Goal: Transaction & Acquisition: Purchase product/service

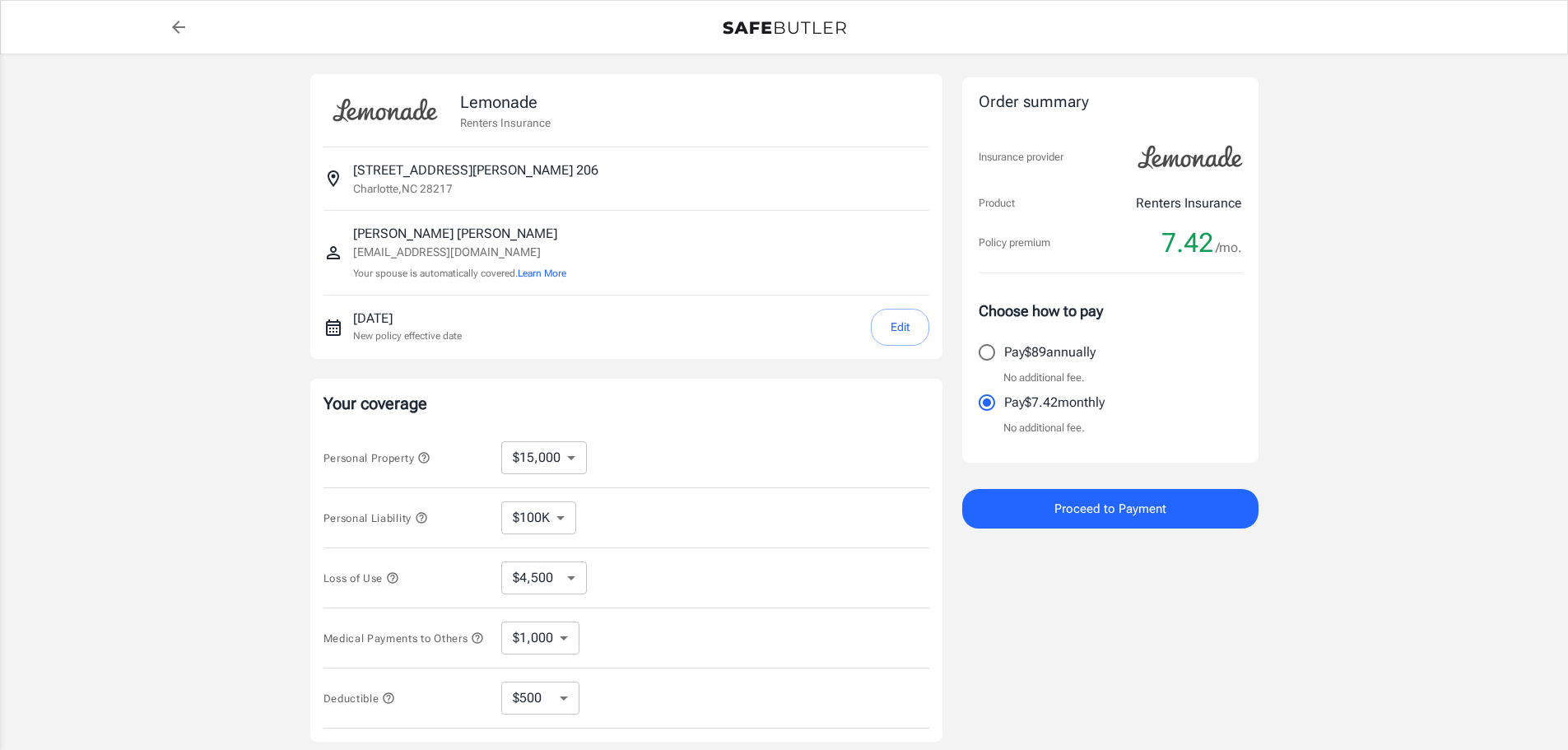
select select "15000"
select select "500"
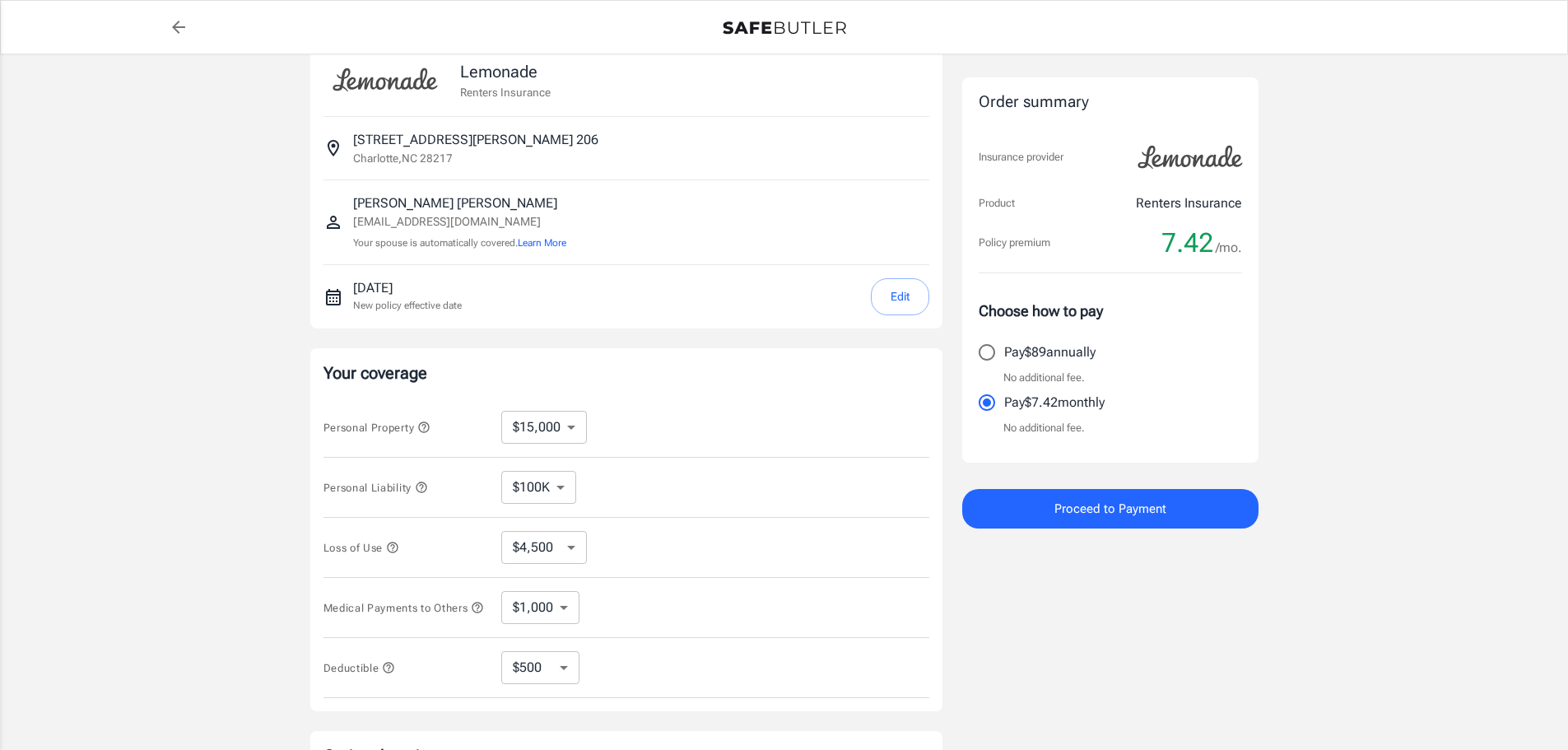
scroll to position [83, 0]
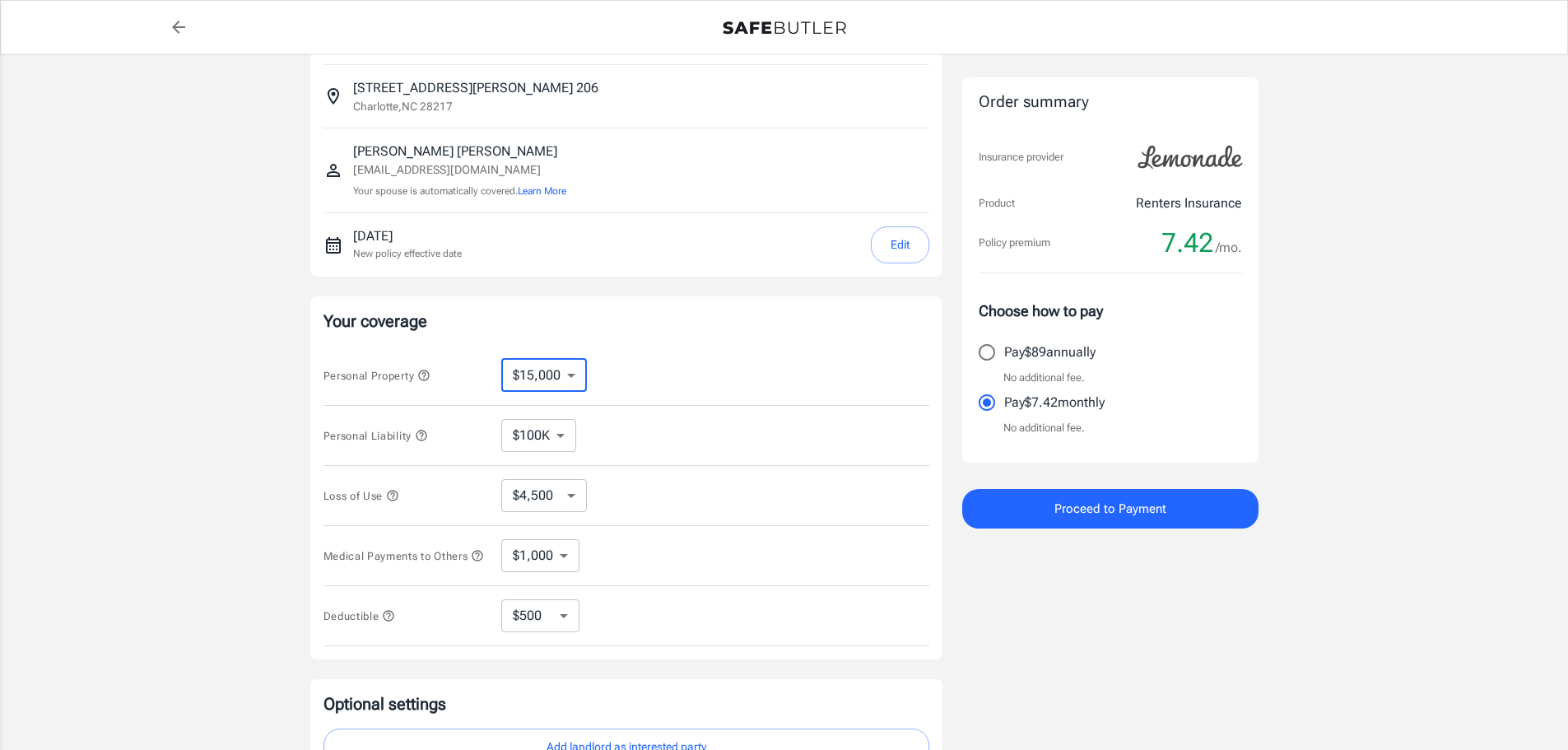
click at [581, 379] on select "$10,000 $15,000 $20,000 $25,000 $30,000 $40,000 $50,000 $100K $150K $200K $250K" at bounding box center [544, 375] width 85 height 33
select select "30000"
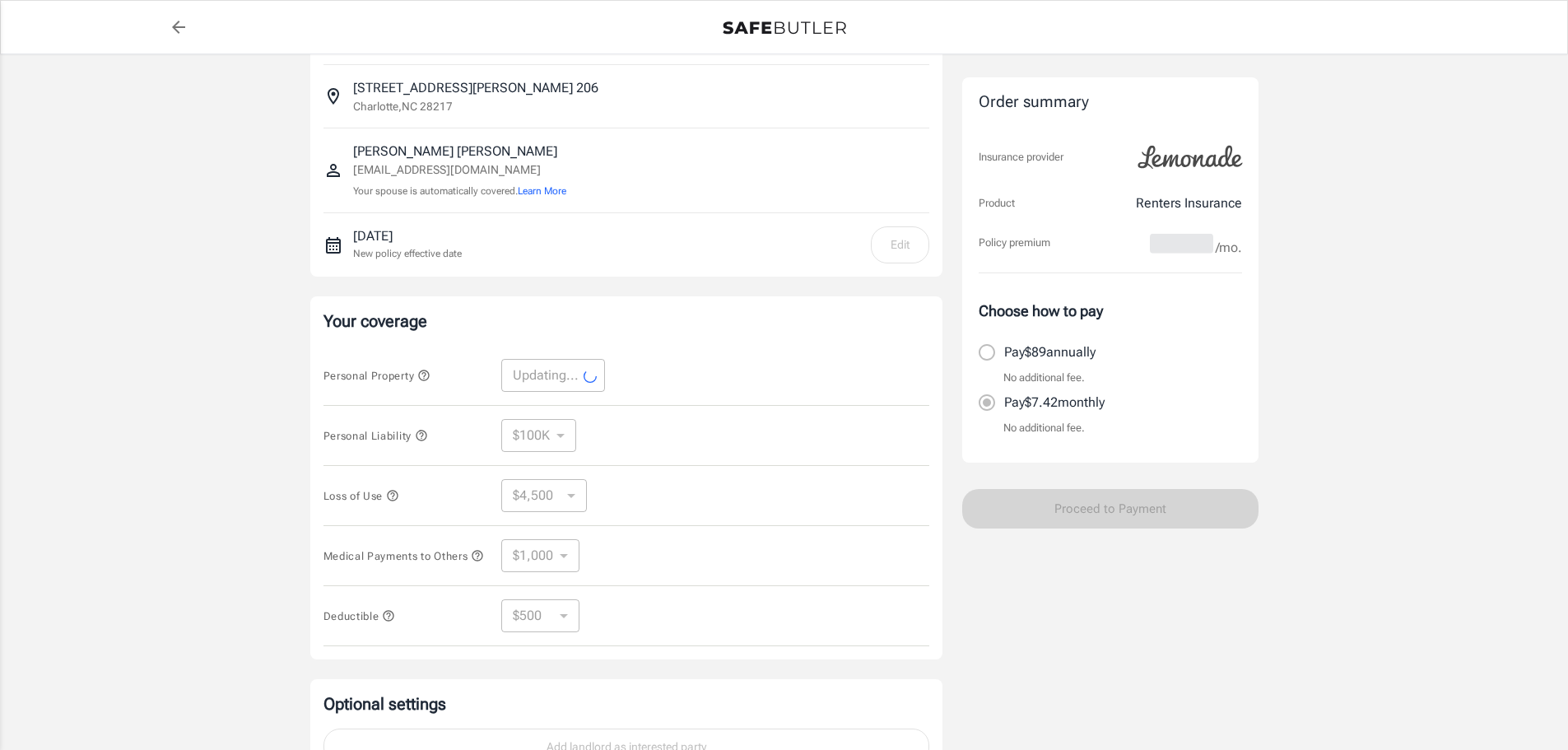
select select "30000"
select select "9000"
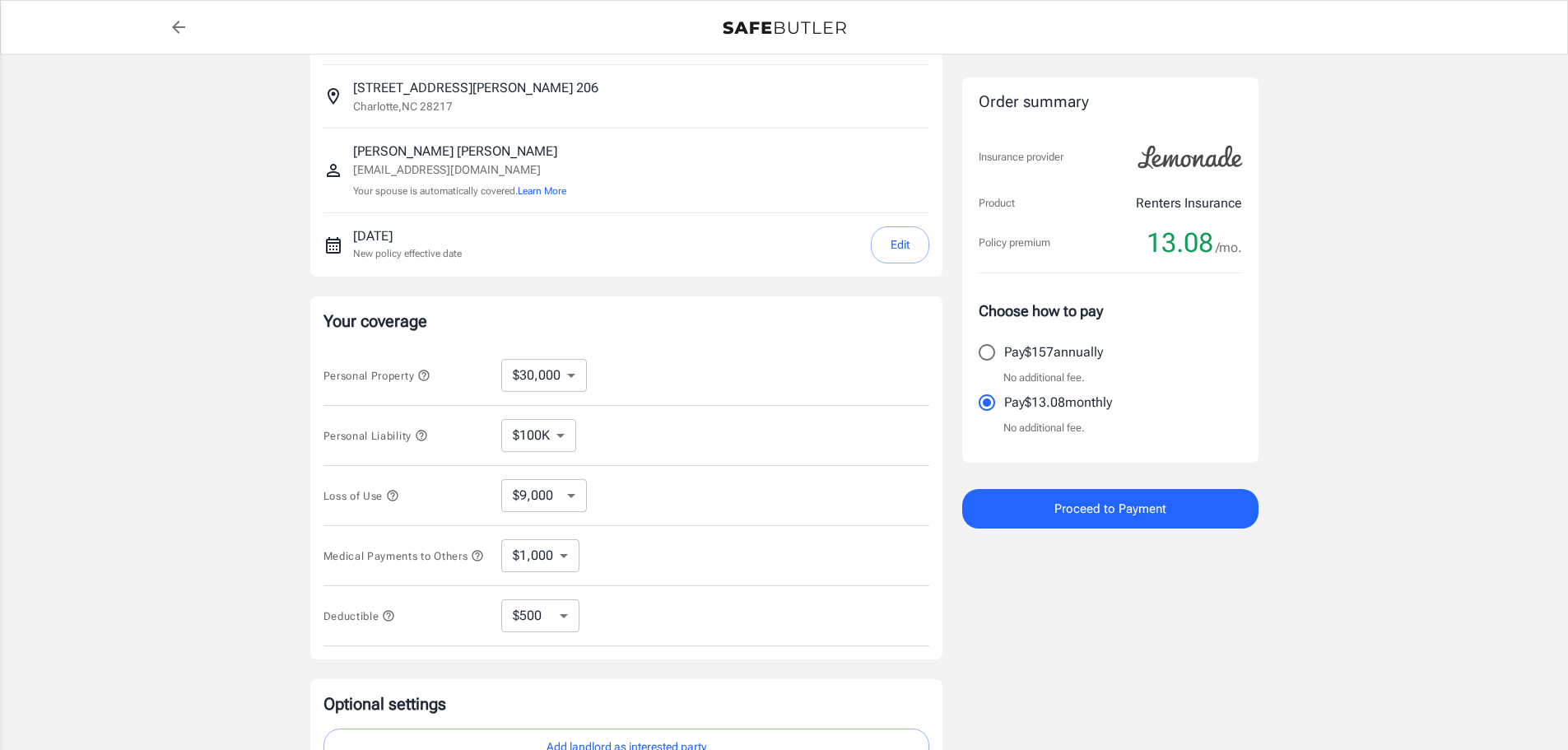
click at [568, 627] on select "$250 $500 $1,000 $2,500" at bounding box center [541, 616] width 78 height 33
click at [502, 604] on select "$250 $500 $1,000 $2,500" at bounding box center [541, 616] width 78 height 33
click at [1060, 621] on div "Order summary Insurance provider Product Renters Insurance Policy premium 13.08…" at bounding box center [1111, 410] width 297 height 836
click at [572, 626] on select "$250 $500 $1,000 $2,500" at bounding box center [541, 616] width 78 height 33
select select "250"
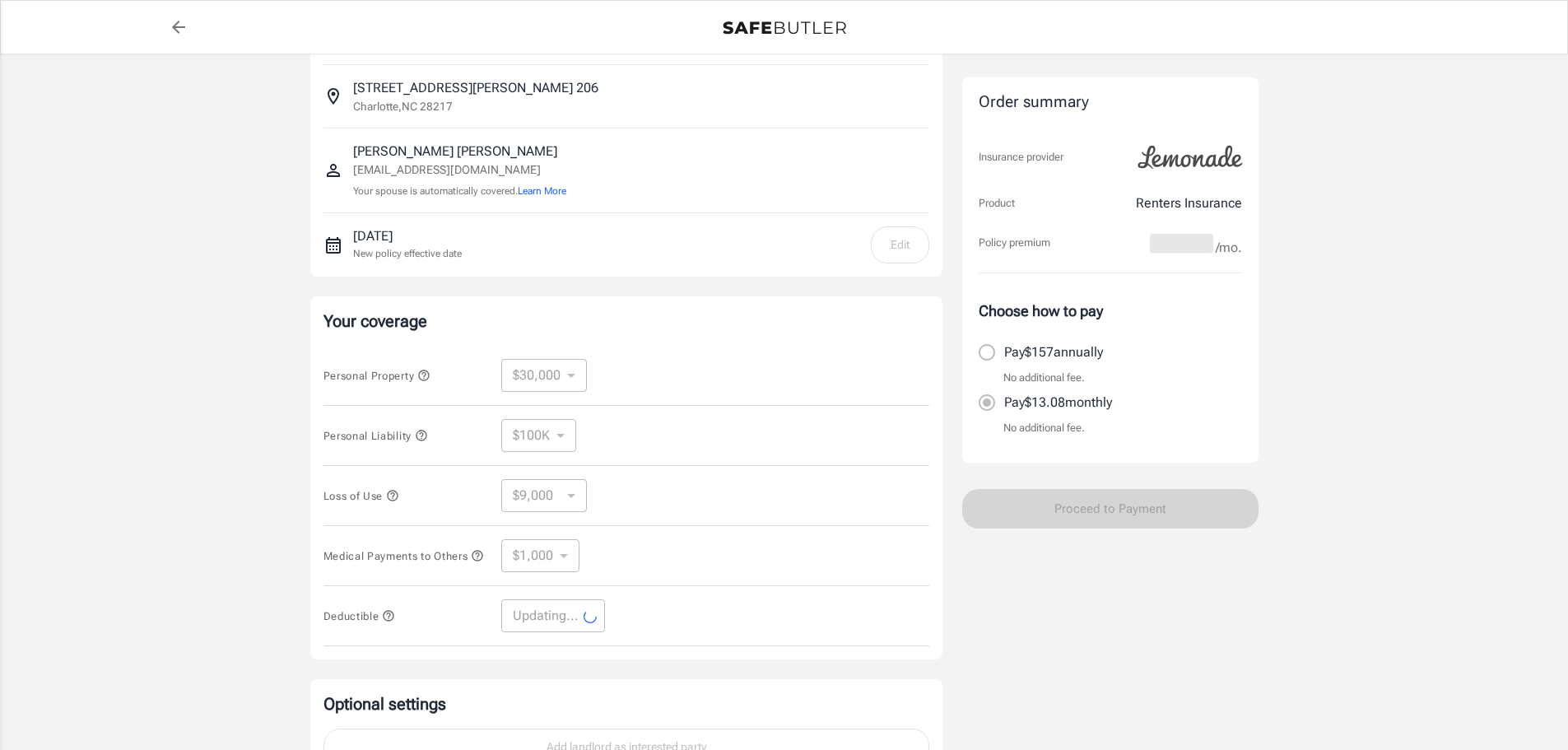
select select "250"
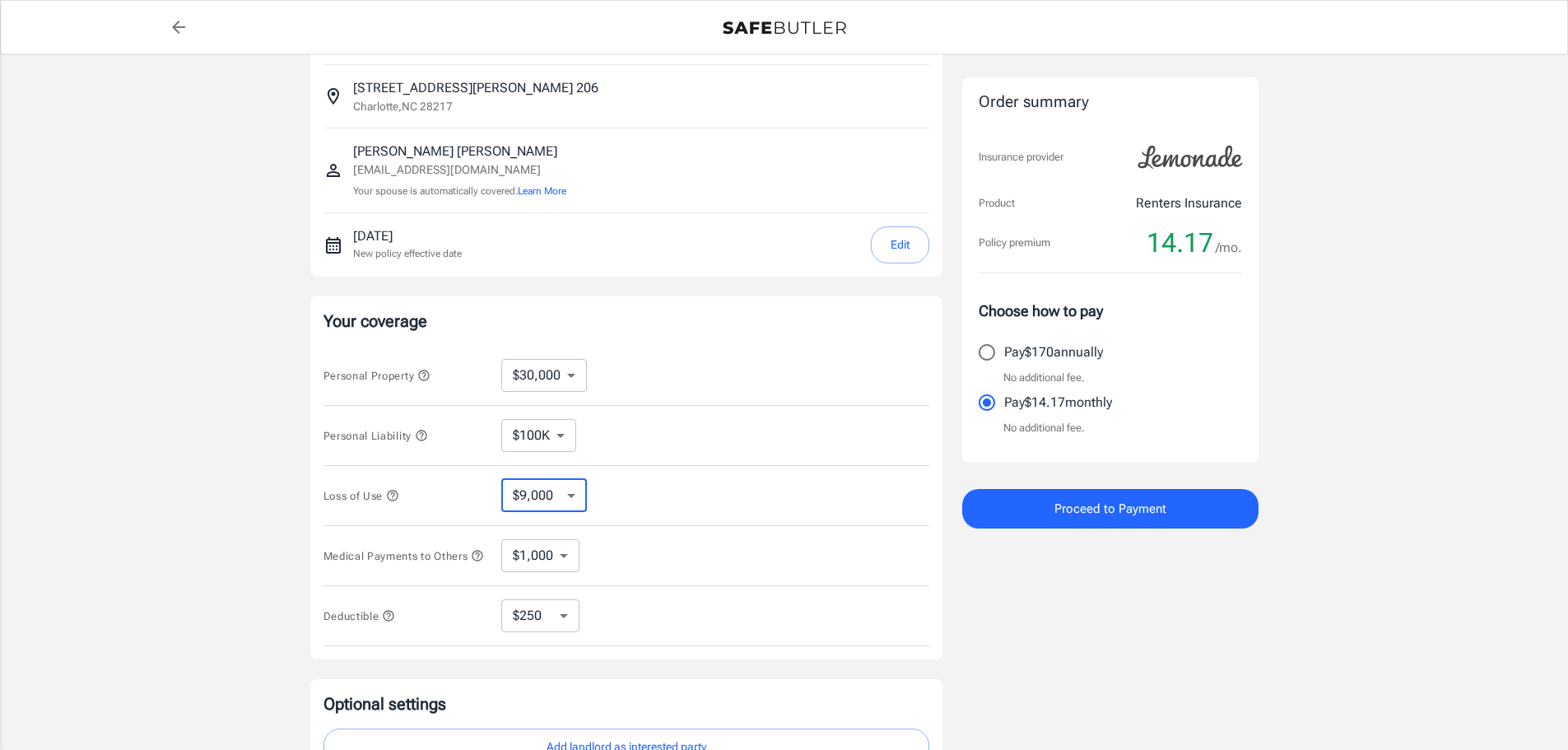
click at [569, 497] on select "$9,000 $15,000 $24,000 $36,000 $51,000 $72,000 $102K $144K $198K" at bounding box center [544, 496] width 85 height 33
select select "15000"
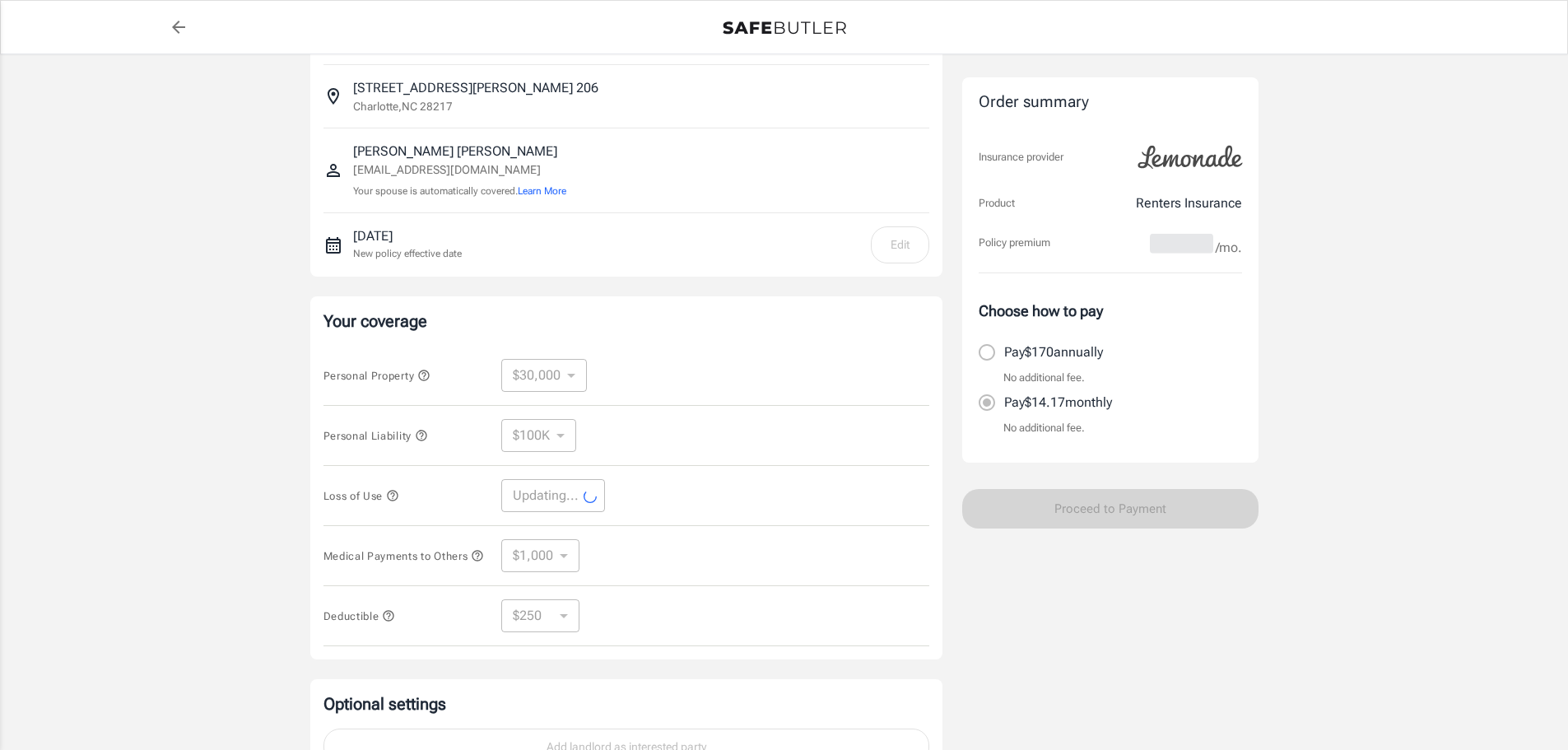
select select "15000"
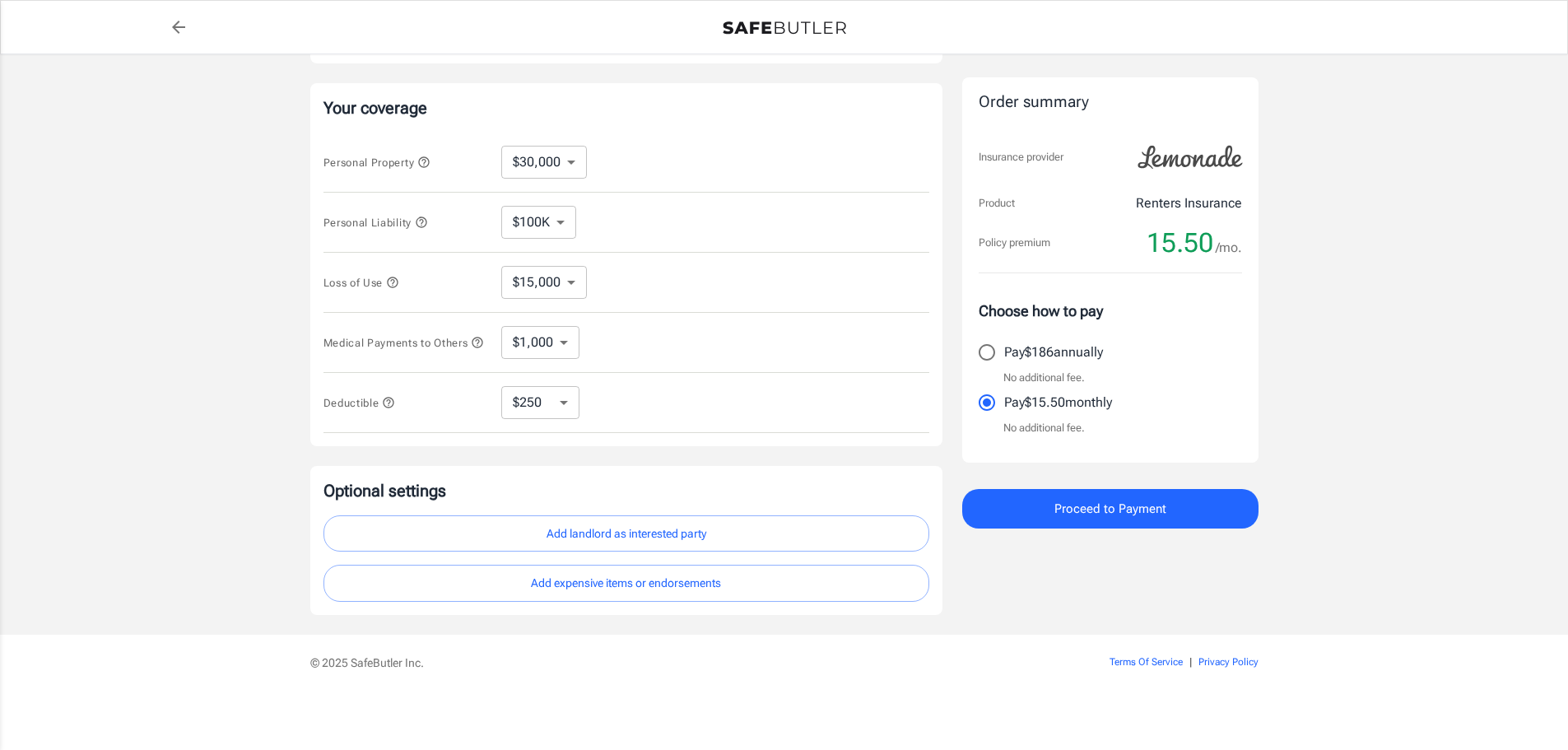
scroll to position [302, 0]
click at [1106, 509] on span "Proceed to Payment" at bounding box center [1110, 508] width 112 height 21
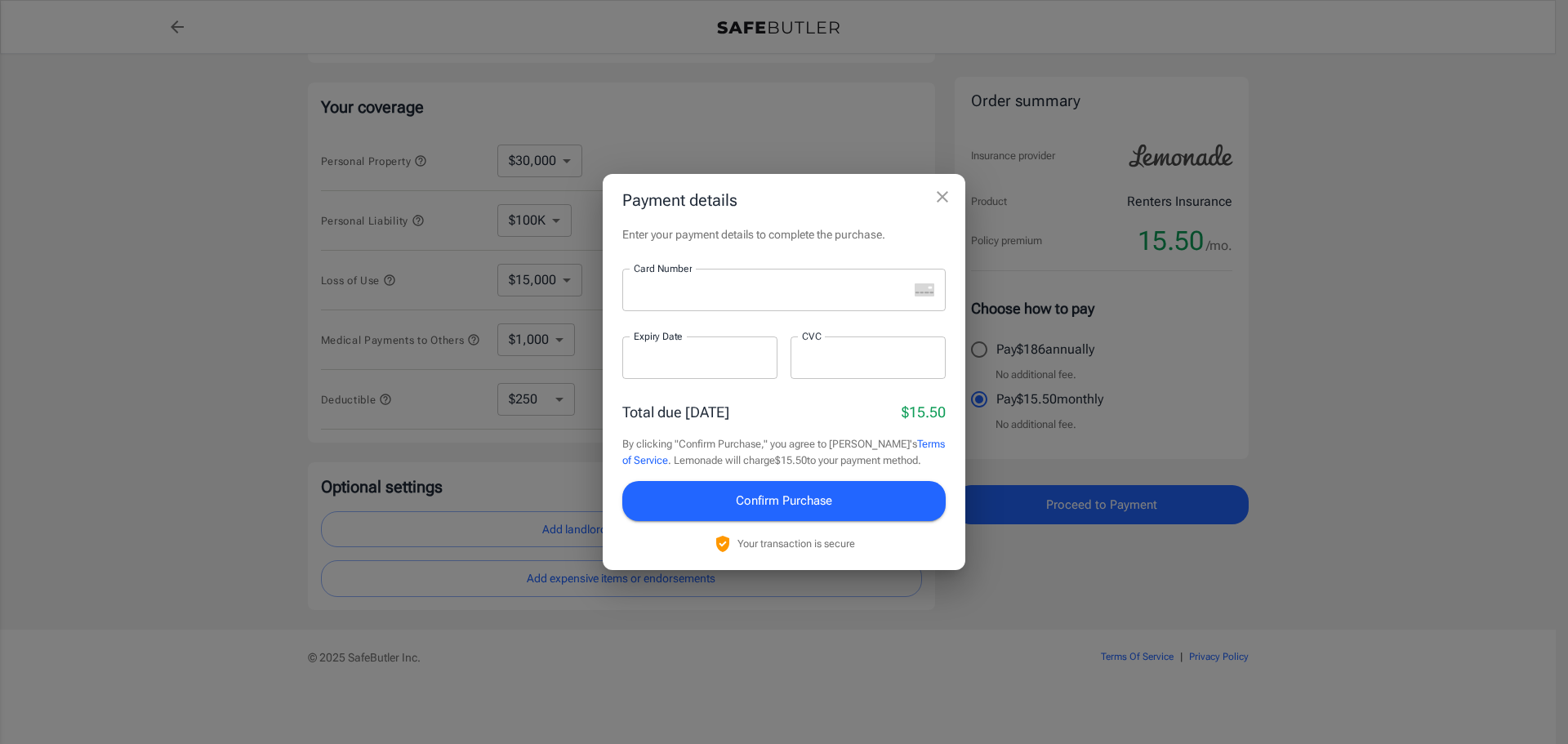
click at [1351, 360] on div "Payment details Enter your payment details to complete the purchase. Card Numbe…" at bounding box center [784, 372] width 1568 height 744
click at [941, 197] on icon "close" at bounding box center [942, 197] width 11 height 11
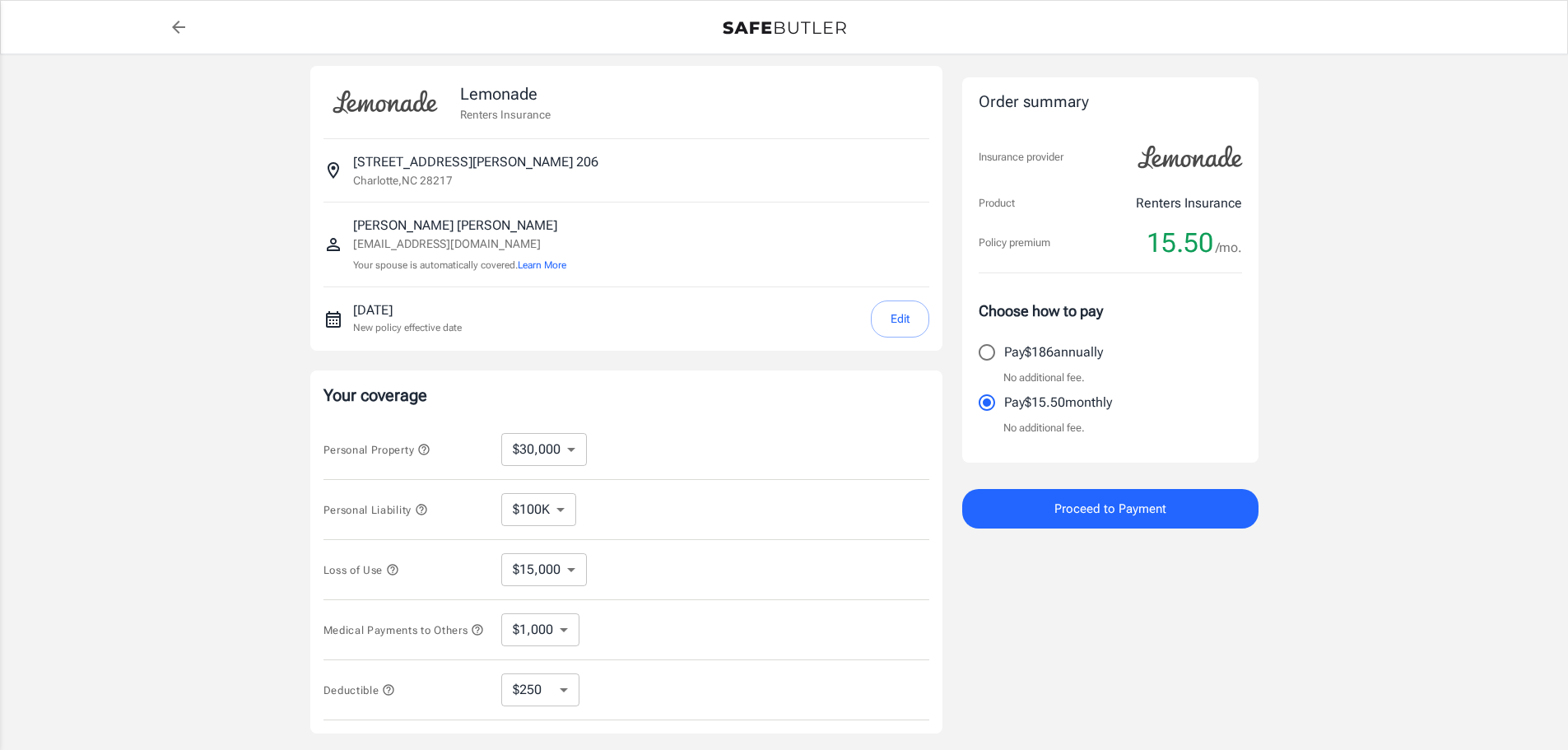
scroll to position [0, 0]
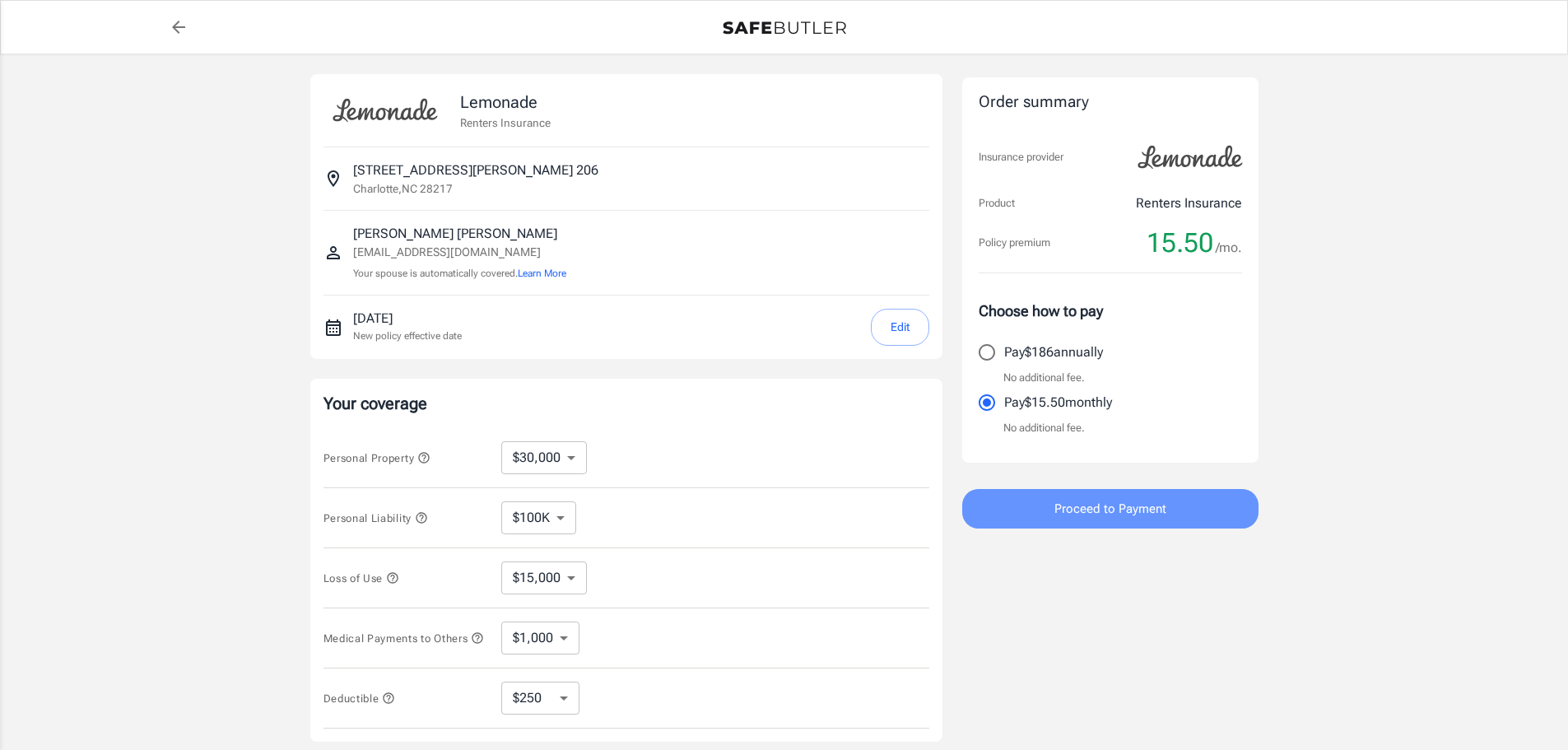
click at [1158, 510] on span "Proceed to Payment" at bounding box center [1110, 508] width 112 height 21
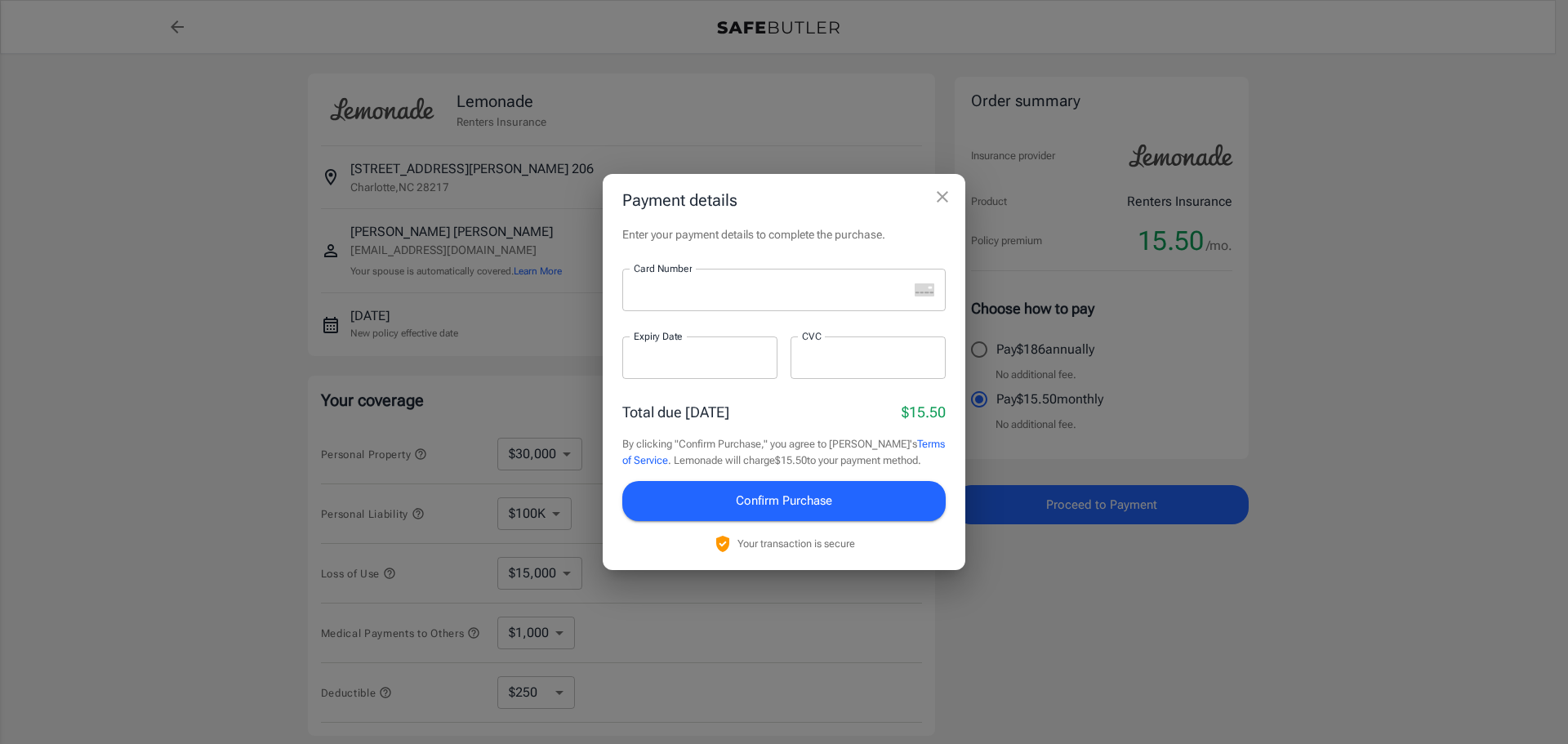
click at [756, 302] on div at bounding box center [765, 290] width 286 height 42
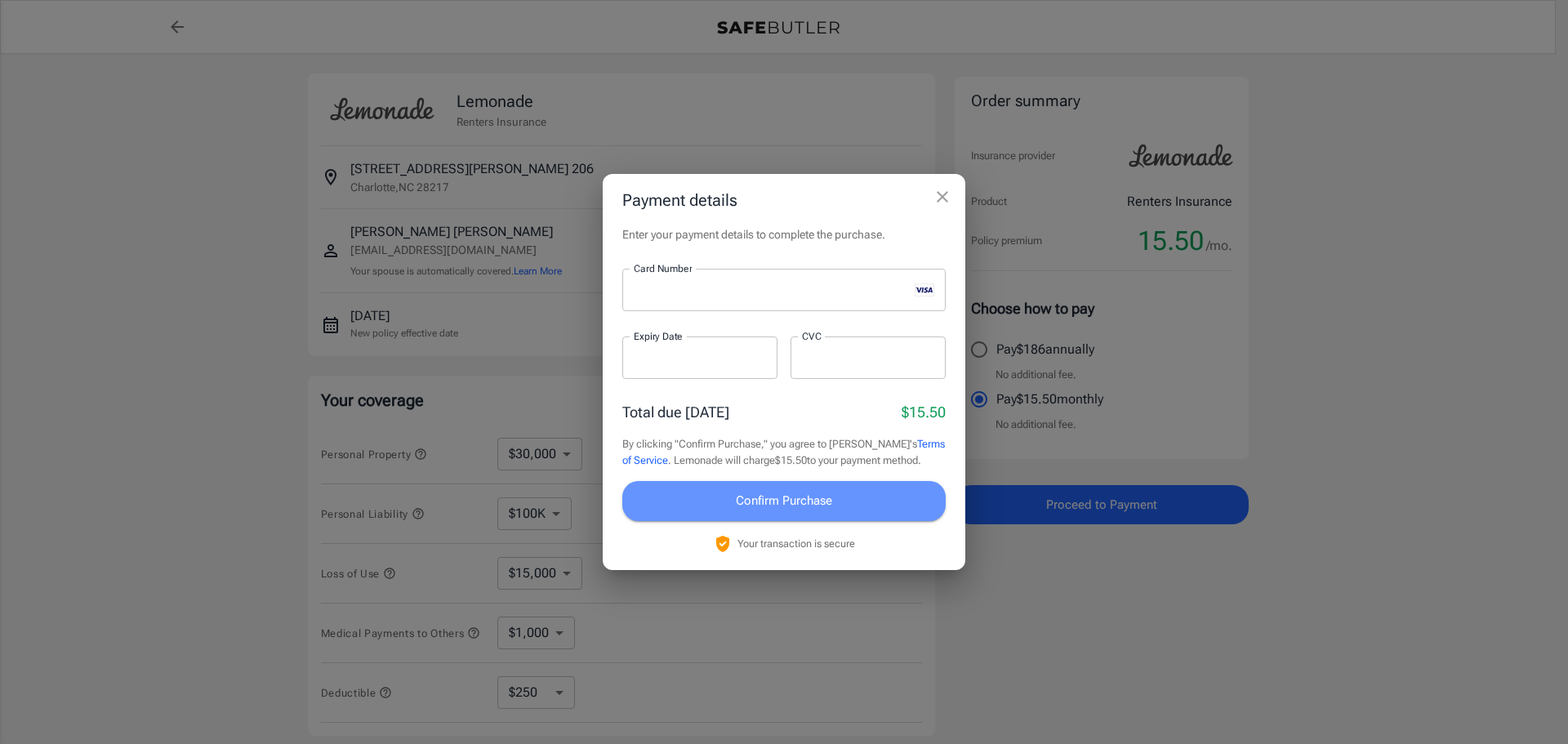
click at [790, 507] on span "Confirm Purchase" at bounding box center [784, 500] width 97 height 21
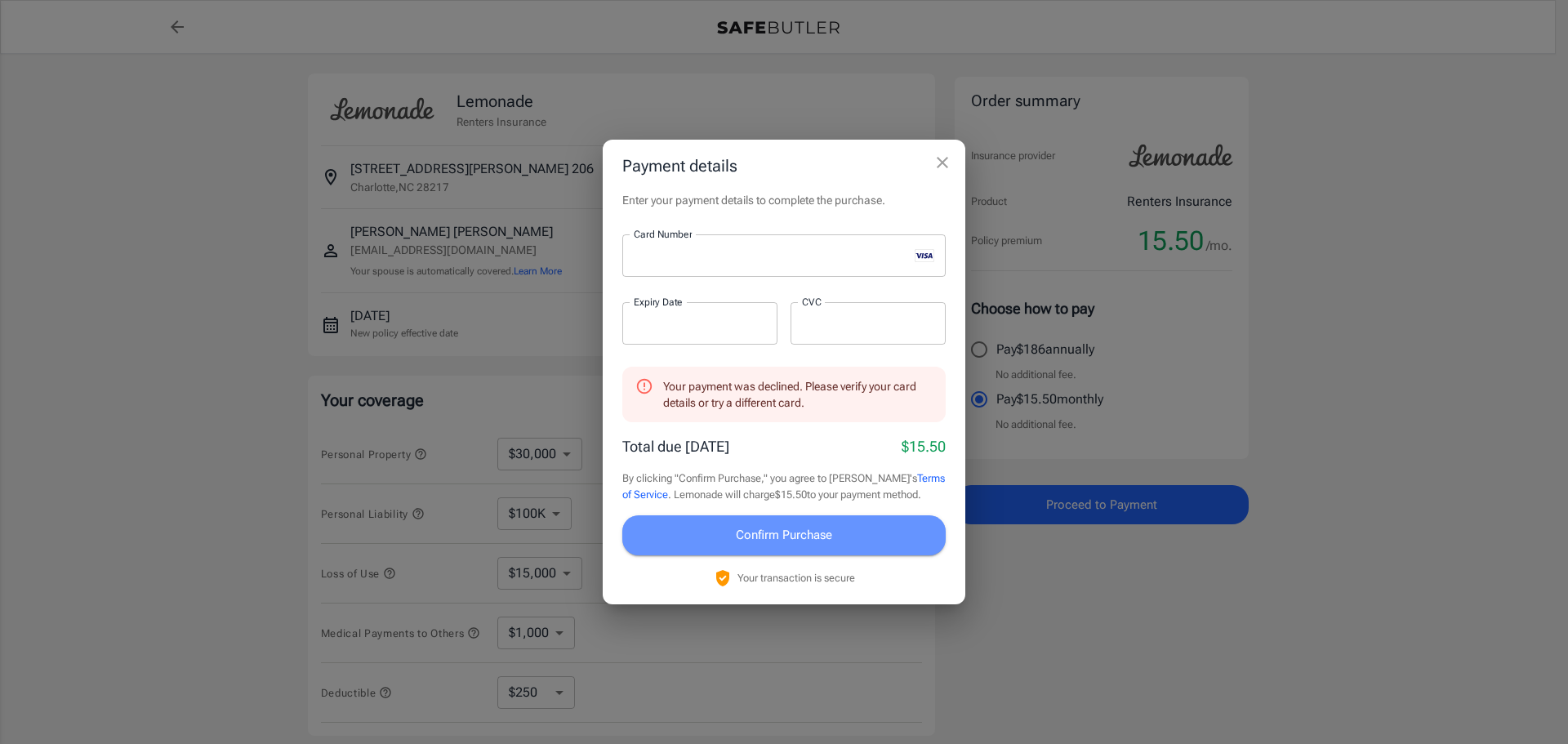
click at [795, 531] on span "Confirm Purchase" at bounding box center [784, 534] width 97 height 21
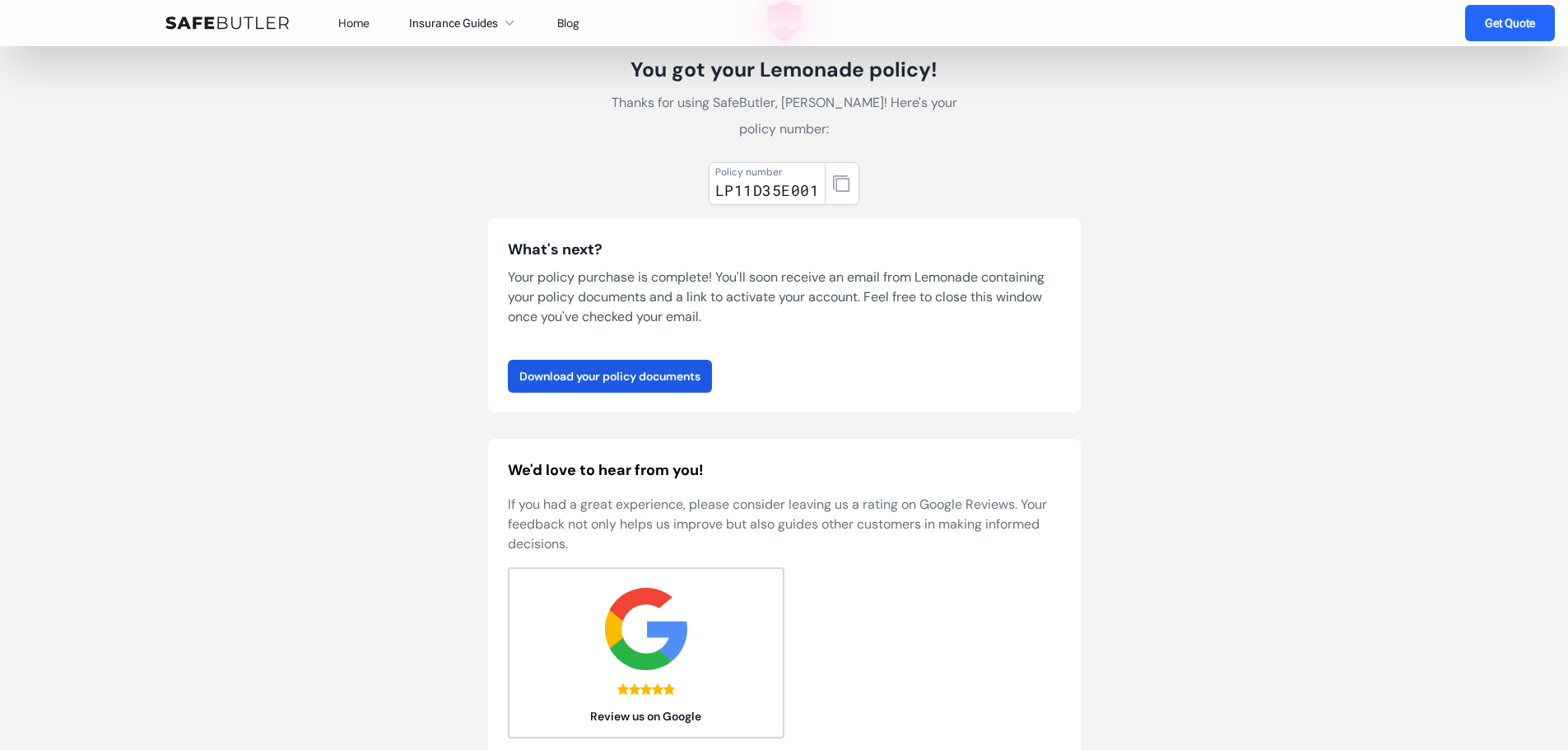
scroll to position [65, 0]
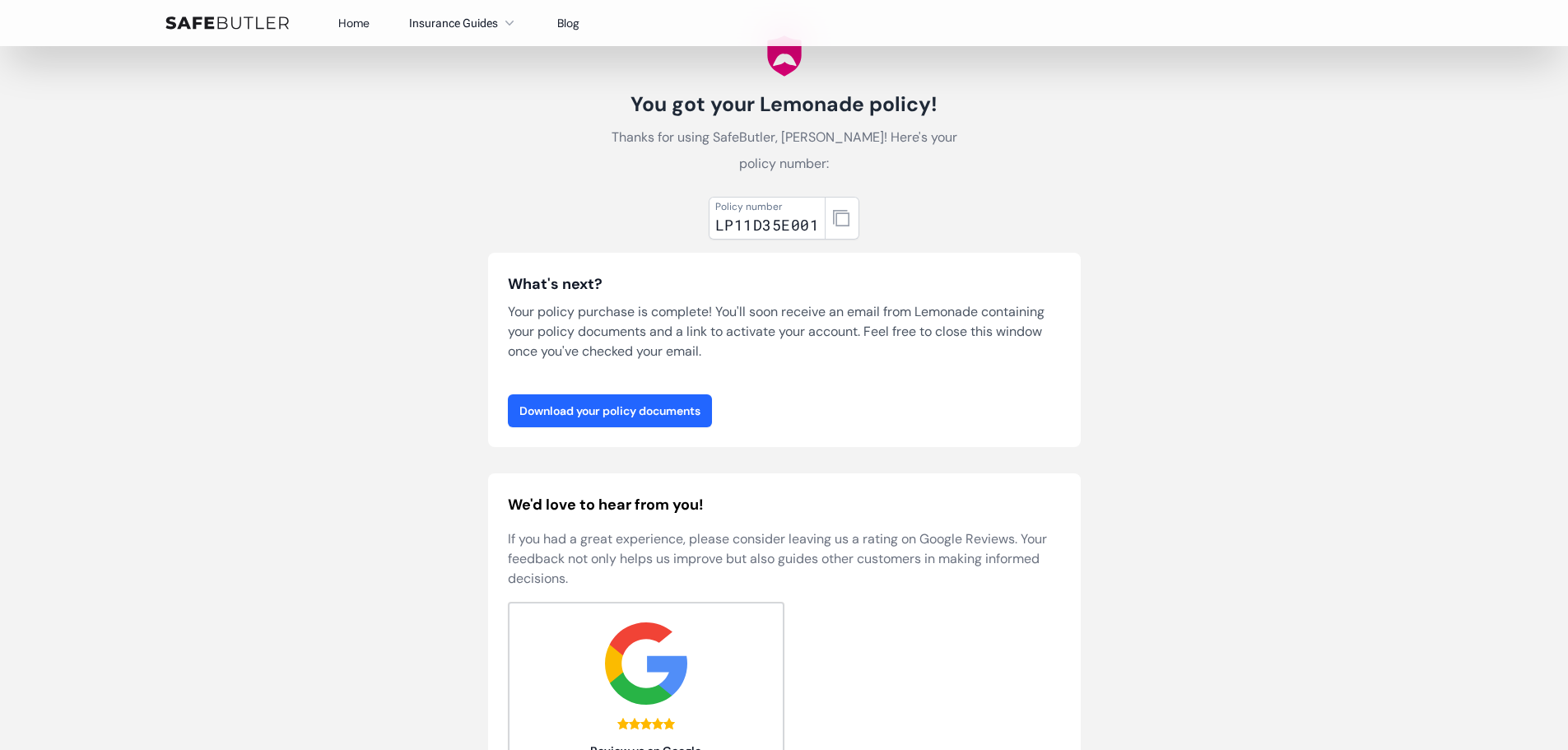
click at [685, 417] on link "Download your policy documents" at bounding box center [610, 411] width 204 height 33
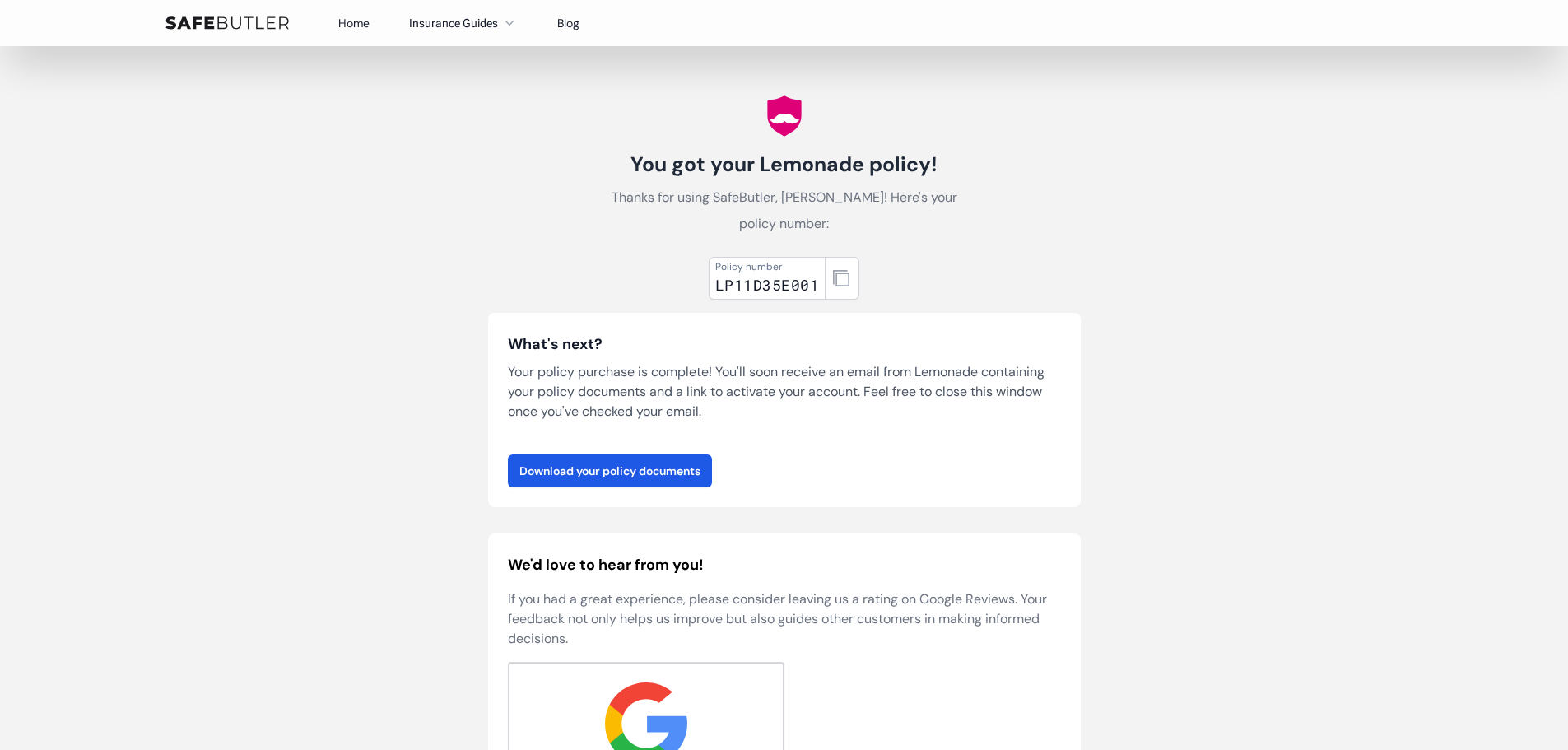
scroll to position [0, 0]
